Goal: Task Accomplishment & Management: Use online tool/utility

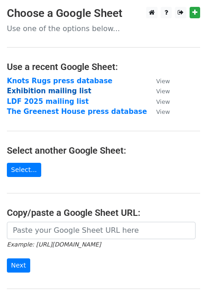
click at [18, 88] on strong "Exhibition mailing list" at bounding box center [49, 91] width 84 height 8
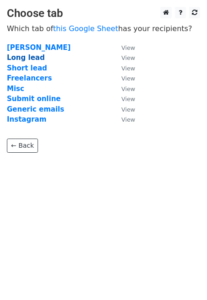
click at [23, 56] on strong "Long lead" at bounding box center [26, 58] width 38 height 8
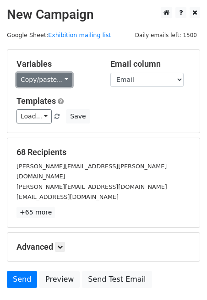
click at [54, 78] on link "Copy/paste..." at bounding box center [44, 80] width 56 height 14
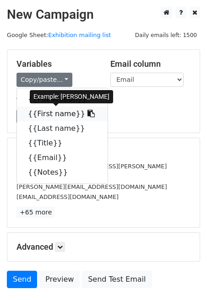
click at [54, 112] on link "{{First name}}" at bounding box center [62, 114] width 91 height 15
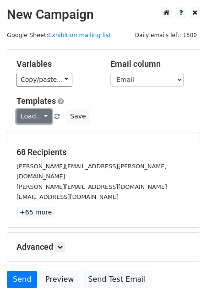
click at [38, 111] on link "Load..." at bounding box center [33, 116] width 35 height 14
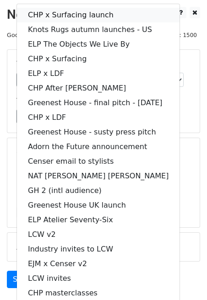
click at [43, 16] on link "CHP x Surfacing launch" at bounding box center [98, 15] width 162 height 15
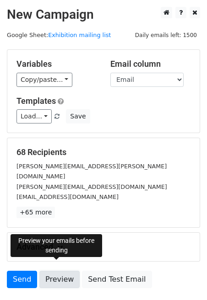
click at [57, 271] on link "Preview" at bounding box center [59, 279] width 40 height 17
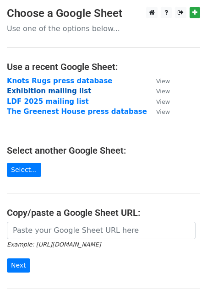
click at [51, 90] on strong "Exhibition mailing list" at bounding box center [49, 91] width 84 height 8
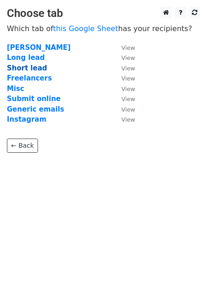
click at [28, 66] on strong "Short lead" at bounding box center [27, 68] width 40 height 8
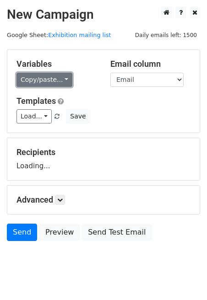
click at [32, 79] on link "Copy/paste..." at bounding box center [44, 80] width 56 height 14
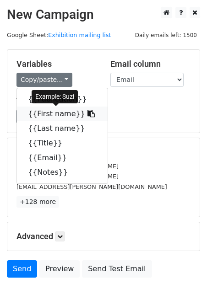
click at [36, 111] on link "{{First name}}" at bounding box center [62, 114] width 91 height 15
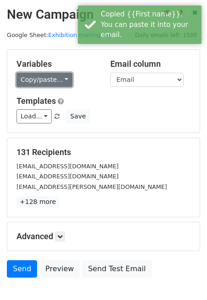
click at [36, 77] on link "Copy/paste..." at bounding box center [44, 80] width 56 height 14
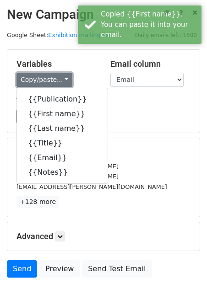
click at [36, 79] on link "Copy/paste..." at bounding box center [44, 80] width 56 height 14
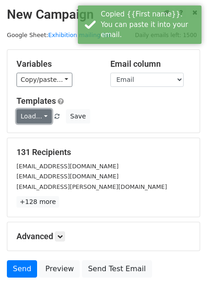
click at [27, 118] on link "Load..." at bounding box center [33, 116] width 35 height 14
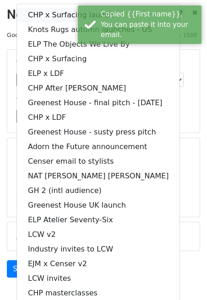
click at [33, 16] on link "CHP x Surfacing launch" at bounding box center [98, 15] width 162 height 15
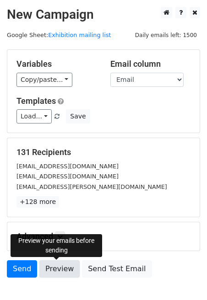
click at [51, 263] on link "Preview" at bounding box center [59, 268] width 40 height 17
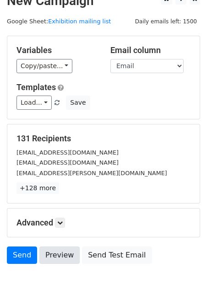
scroll to position [15, 0]
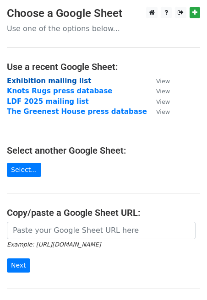
click at [48, 82] on strong "Exhibition mailing list" at bounding box center [49, 81] width 84 height 8
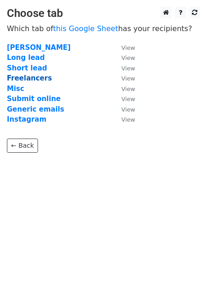
click at [31, 77] on strong "Freelancers" at bounding box center [29, 78] width 45 height 8
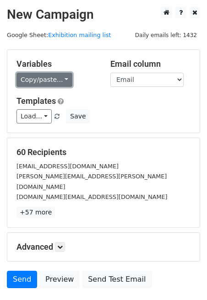
click at [60, 80] on link "Copy/paste..." at bounding box center [44, 80] width 56 height 14
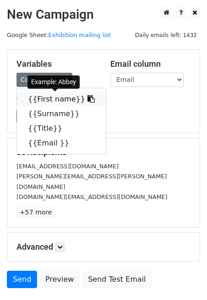
click at [57, 102] on link "{{First name}}" at bounding box center [61, 99] width 89 height 15
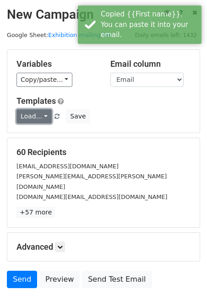
click at [30, 113] on link "Load..." at bounding box center [33, 116] width 35 height 14
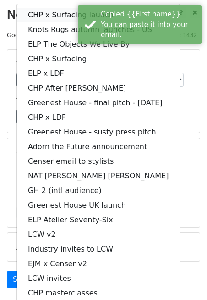
click at [39, 16] on link "CHP x Surfacing launch" at bounding box center [98, 15] width 162 height 15
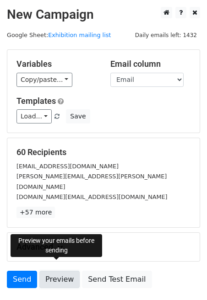
click at [53, 271] on link "Preview" at bounding box center [59, 279] width 40 height 17
